Goal: Navigation & Orientation: Find specific page/section

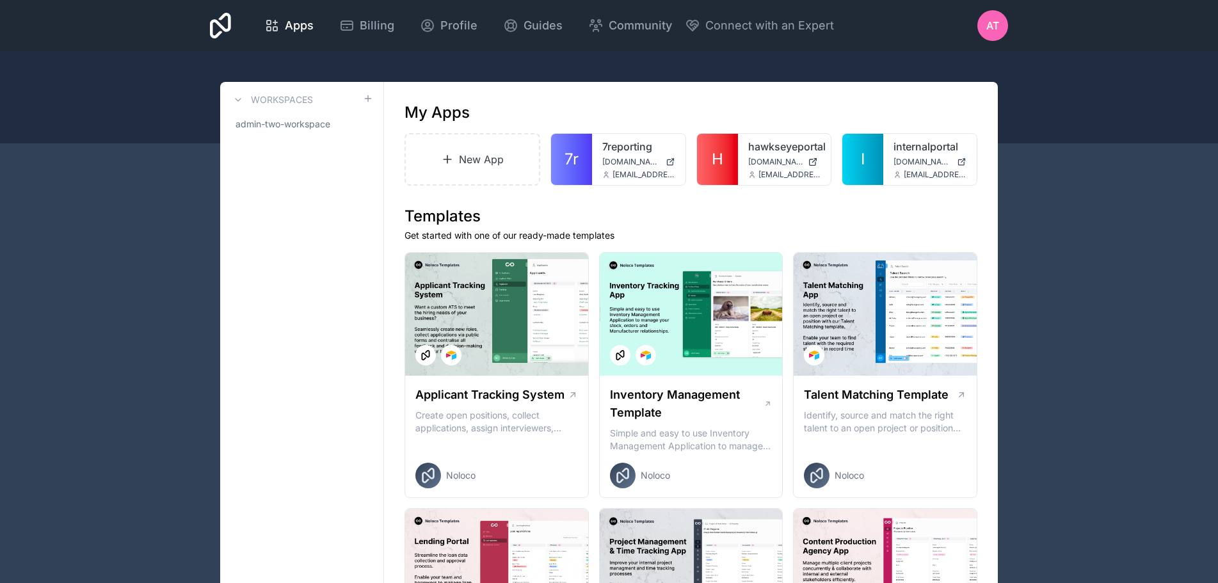
click at [857, 156] on link "I" at bounding box center [862, 159] width 41 height 51
click at [586, 161] on link "7r" at bounding box center [571, 159] width 41 height 51
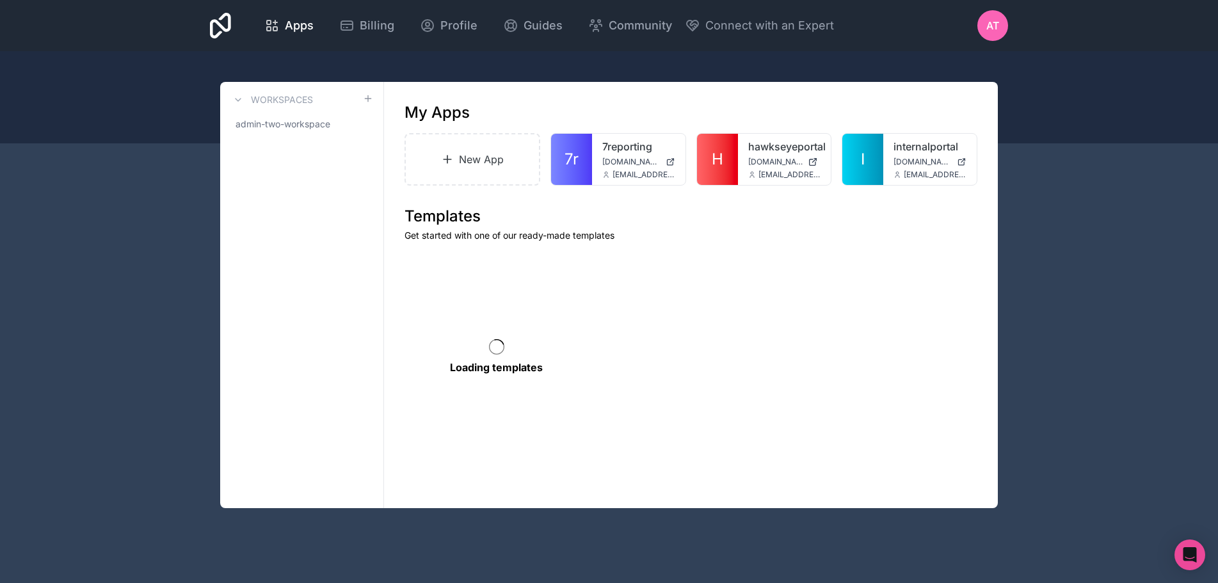
click at [878, 142] on link "I" at bounding box center [862, 159] width 41 height 51
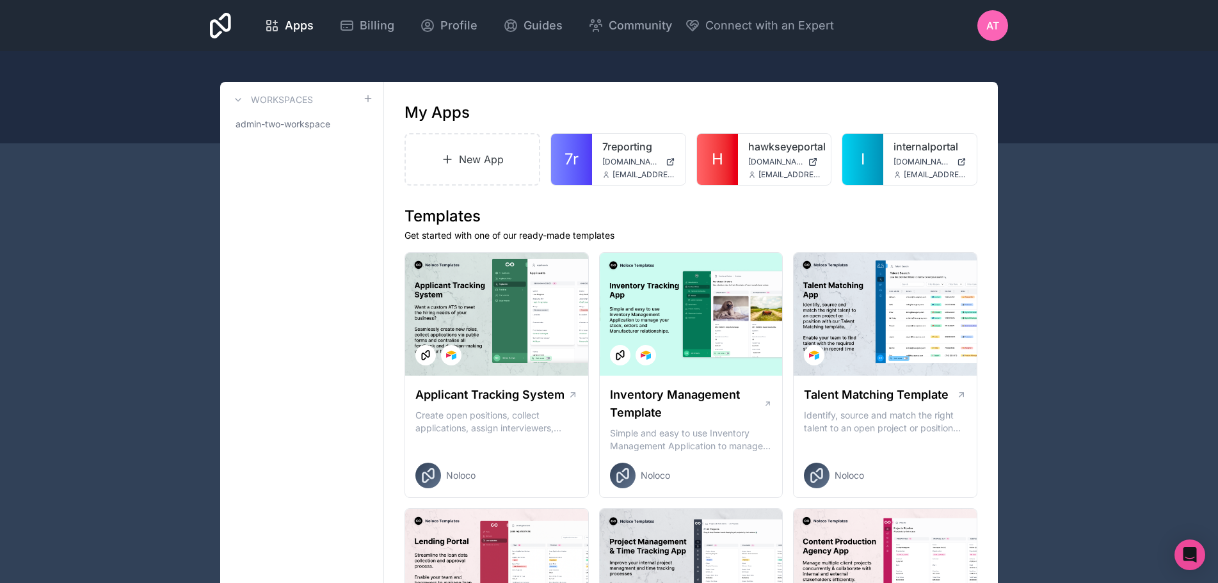
click at [601, 150] on div "7reporting [DOMAIN_NAME] [EMAIL_ADDRESS][DOMAIN_NAME]" at bounding box center [638, 159] width 93 height 51
click at [584, 151] on link "7r" at bounding box center [571, 159] width 41 height 51
